Goal: Check status: Check status

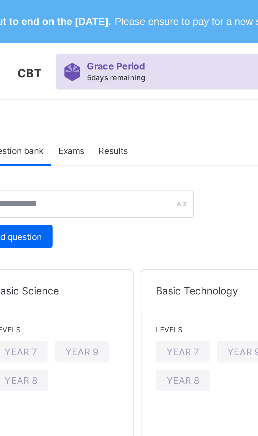
click at [127, 57] on span "Results" at bounding box center [122, 55] width 11 height 4
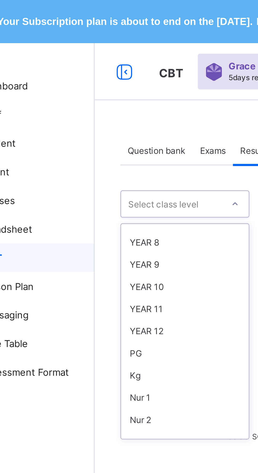
scroll to position [81, 0]
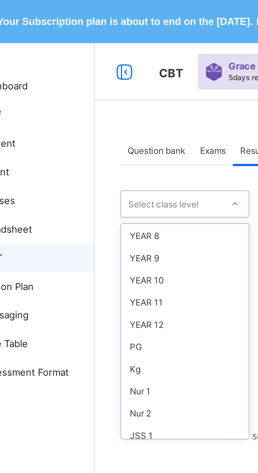
click at [91, 95] on div "YEAR 9" at bounding box center [96, 95] width 47 height 8
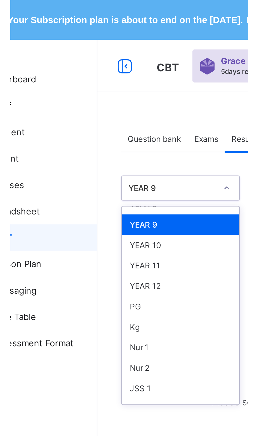
scroll to position [87, 0]
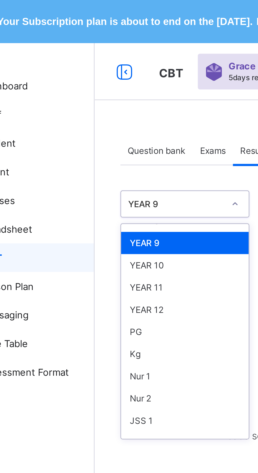
click at [92, 97] on div "YEAR 10" at bounding box center [96, 97] width 47 height 8
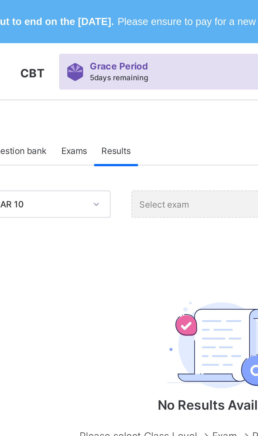
click at [154, 76] on div "Select exam" at bounding box center [161, 75] width 66 height 10
click at [153, 78] on div "Select exam" at bounding box center [161, 75] width 66 height 10
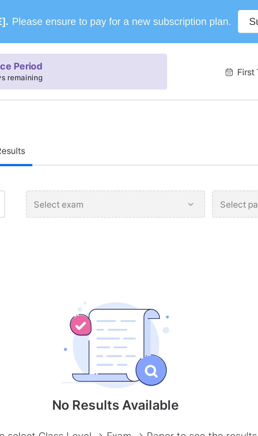
click at [151, 76] on div "Select exam" at bounding box center [161, 75] width 66 height 10
click at [156, 79] on div "Select exam" at bounding box center [161, 75] width 66 height 10
click at [176, 77] on div "Select exam" at bounding box center [161, 75] width 66 height 10
click at [186, 78] on div "Select exam" at bounding box center [161, 75] width 66 height 10
click at [188, 75] on div "Select exam" at bounding box center [161, 75] width 66 height 10
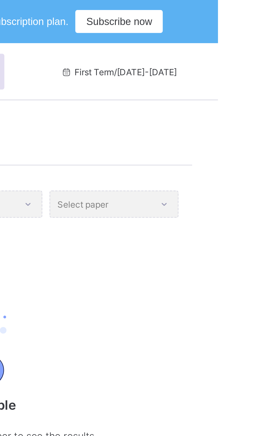
click at [232, 79] on div "Select paper" at bounding box center [219, 75] width 47 height 10
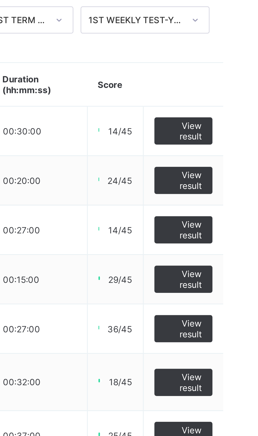
click at [237, 173] on span "View result" at bounding box center [233, 170] width 13 height 8
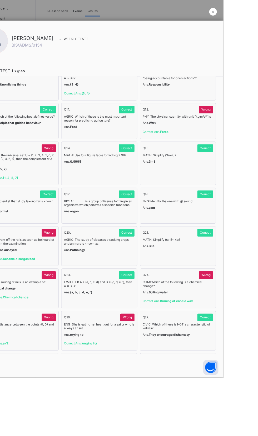
scroll to position [112, 0]
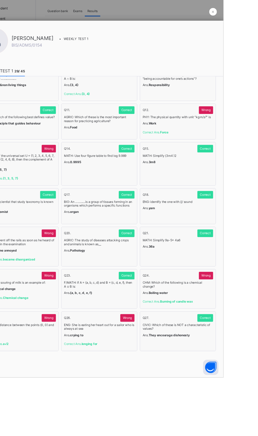
click at [258, 132] on div at bounding box center [129, 218] width 258 height 436
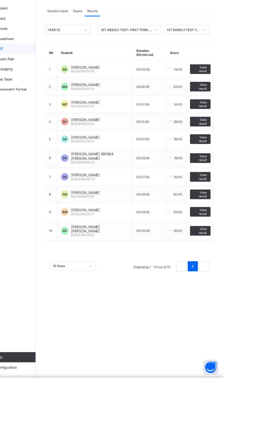
scroll to position [0, 0]
click at [235, 188] on span "View result" at bounding box center [233, 188] width 13 height 8
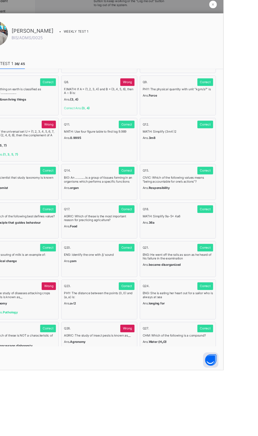
scroll to position [70, 0]
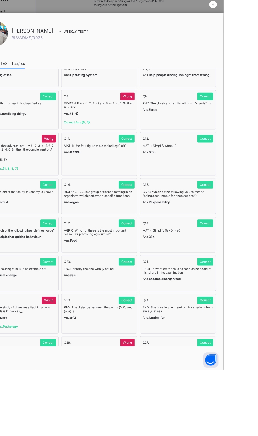
click at [258, 86] on div "× Idle Mode Due to inactivity you would be logged out to the system in the next…" at bounding box center [160, 51] width 195 height 70
click at [251, 60] on div "×" at bounding box center [247, 56] width 8 height 8
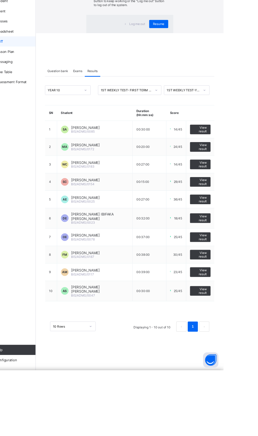
scroll to position [0, 0]
click at [185, 78] on span "Resume" at bounding box center [191, 76] width 12 height 4
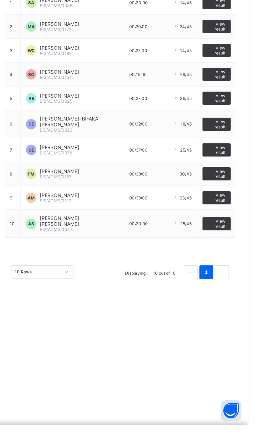
click at [234, 206] on span "View result" at bounding box center [233, 208] width 13 height 8
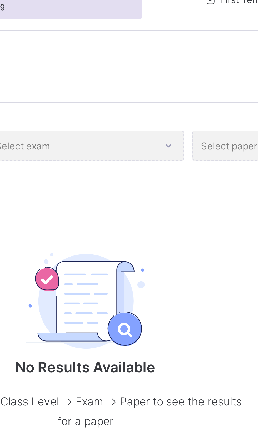
click at [180, 71] on div "Select exam" at bounding box center [161, 75] width 66 height 10
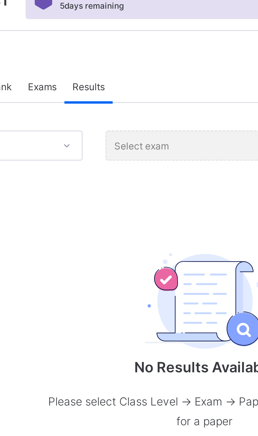
click at [155, 76] on div "Select exam" at bounding box center [161, 75] width 66 height 10
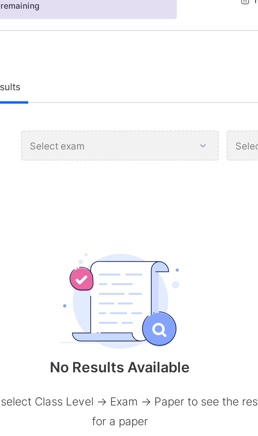
click at [180, 76] on div "Select exam" at bounding box center [161, 75] width 66 height 10
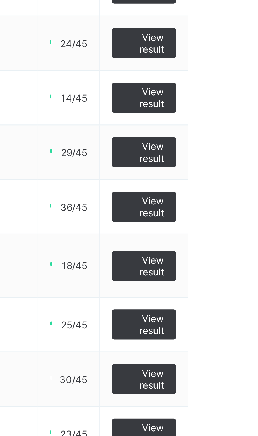
click at [235, 211] on span "View result" at bounding box center [233, 208] width 13 height 8
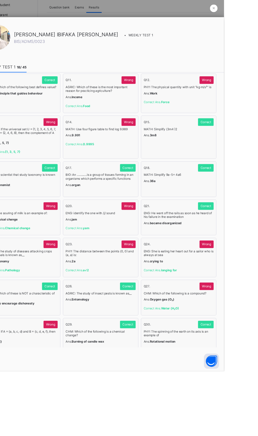
scroll to position [134, 0]
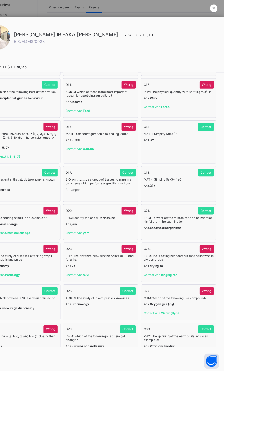
click at [258, 144] on div at bounding box center [129, 218] width 258 height 436
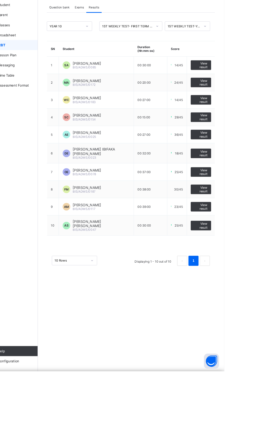
scroll to position [0, 0]
click at [237, 225] on span "View result" at bounding box center [233, 228] width 13 height 8
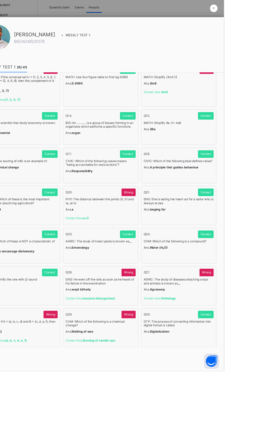
scroll to position [141, 0]
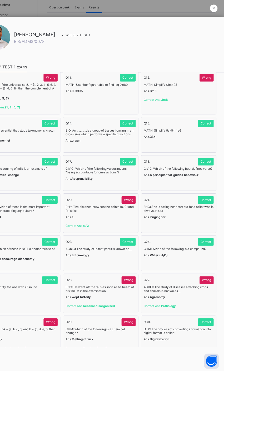
click at [258, 137] on div at bounding box center [129, 218] width 258 height 436
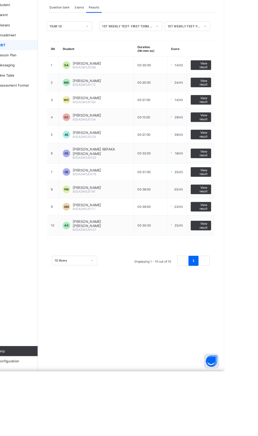
scroll to position [0, 0]
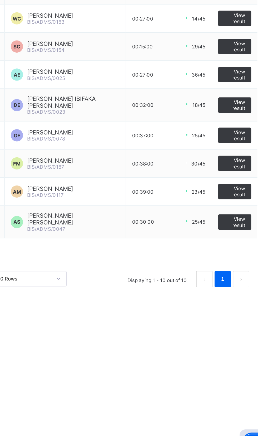
click at [234, 243] on span "View result" at bounding box center [233, 246] width 13 height 8
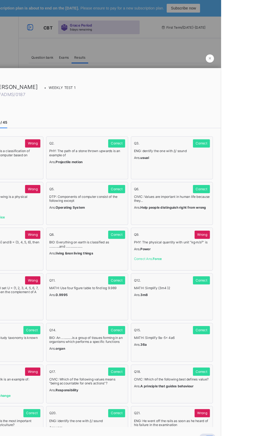
click at [258, 47] on div at bounding box center [129, 218] width 258 height 436
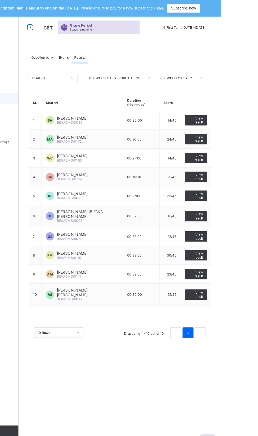
click at [237, 262] on span "View result" at bounding box center [233, 264] width 13 height 8
